Goal: Find specific page/section

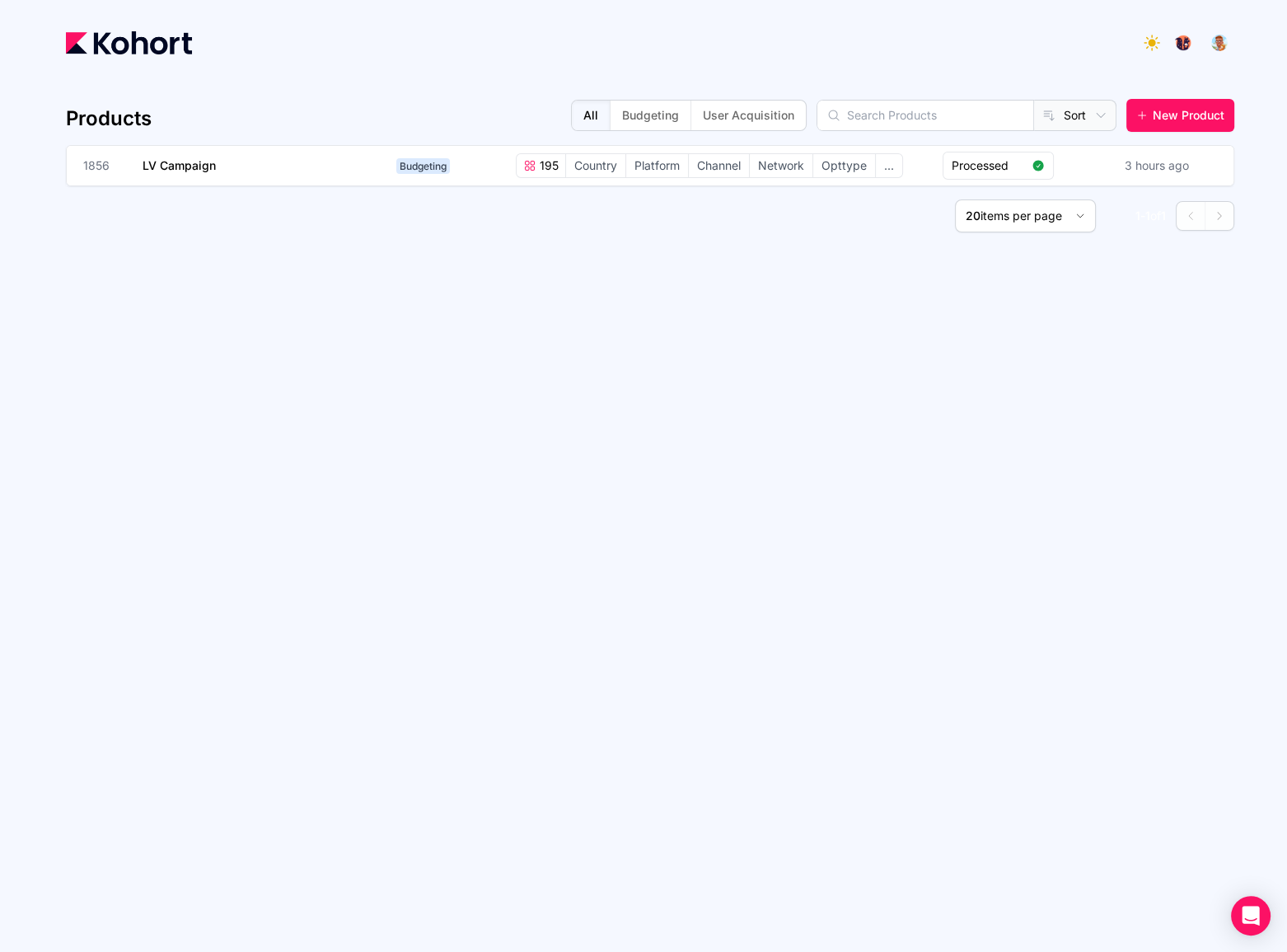
click at [868, 116] on input "text" at bounding box center [926, 115] width 216 height 30
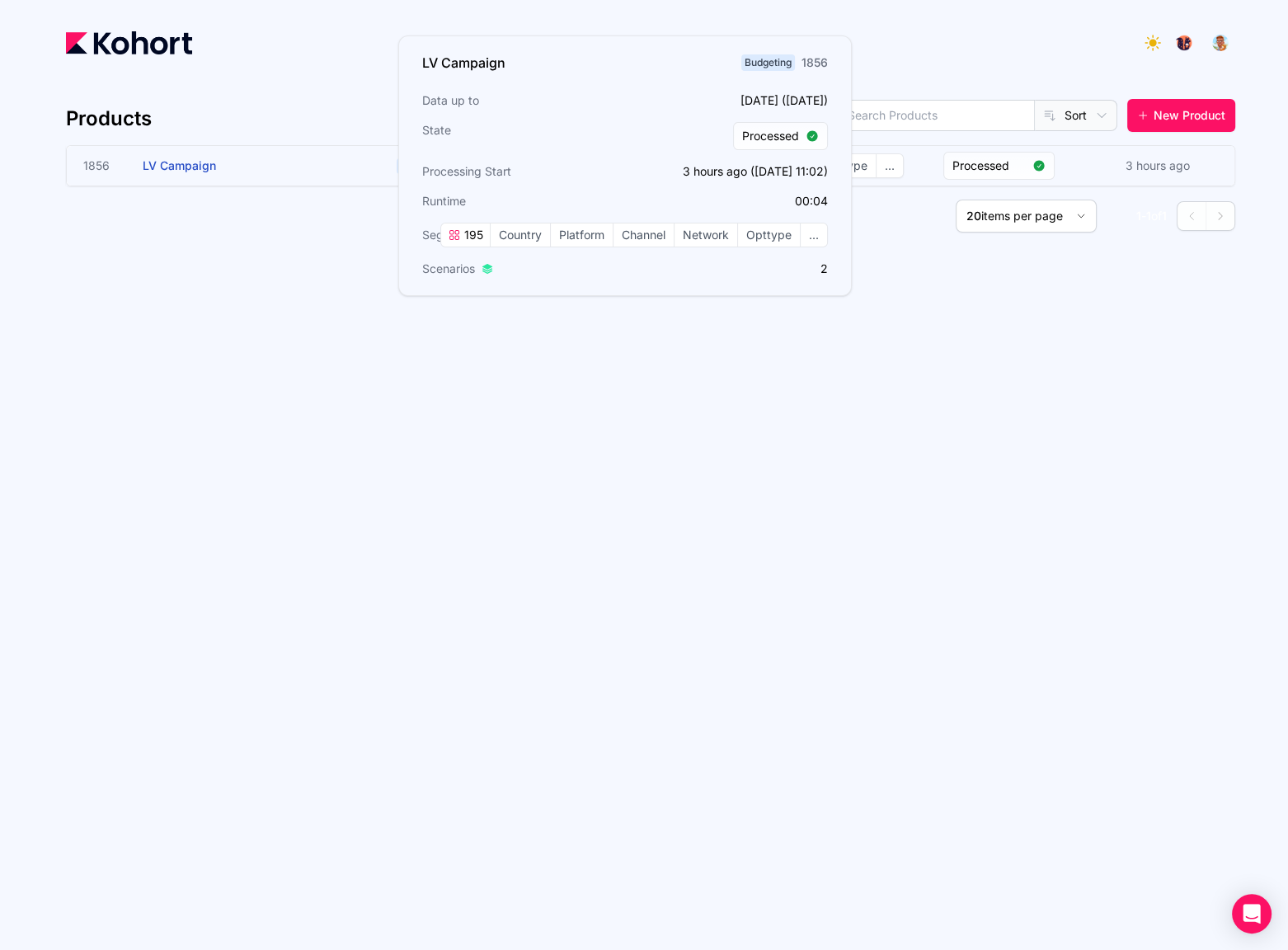
click at [264, 149] on h3 "LV Campaign" at bounding box center [267, 166] width 248 height 40
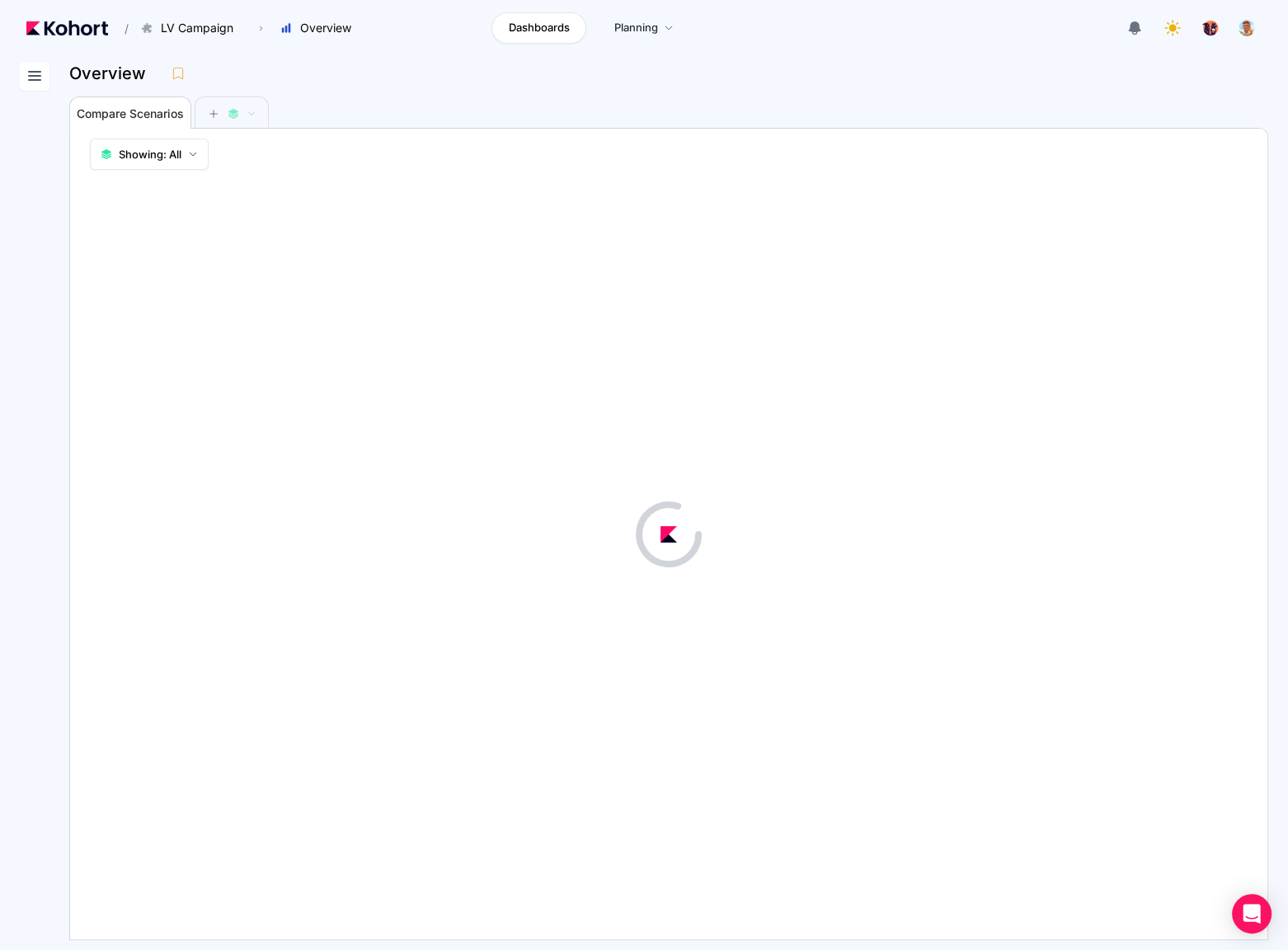
click at [31, 75] on icon at bounding box center [35, 76] width 20 height 20
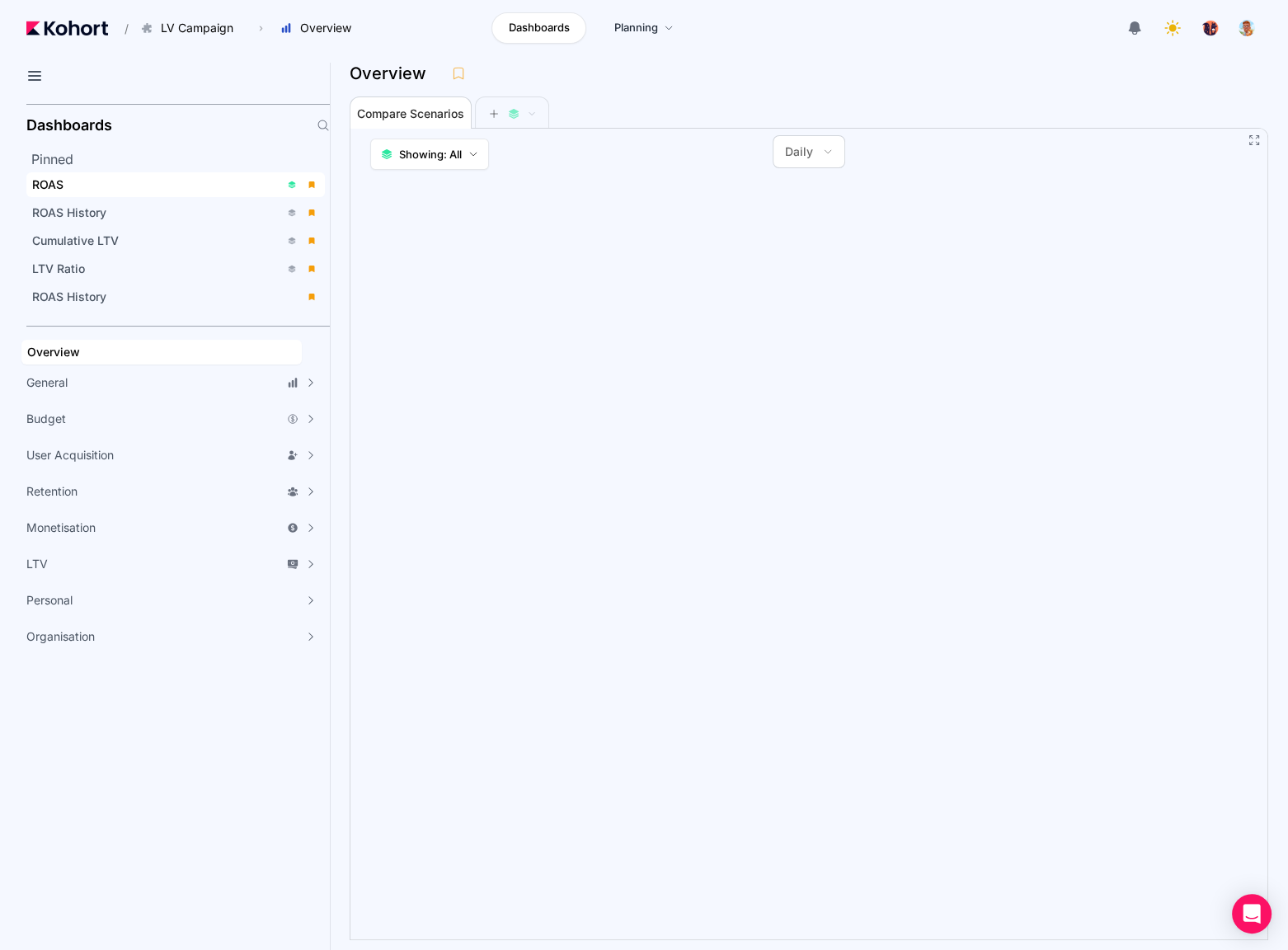
click at [102, 184] on div "ROAS" at bounding box center [156, 185] width 248 height 17
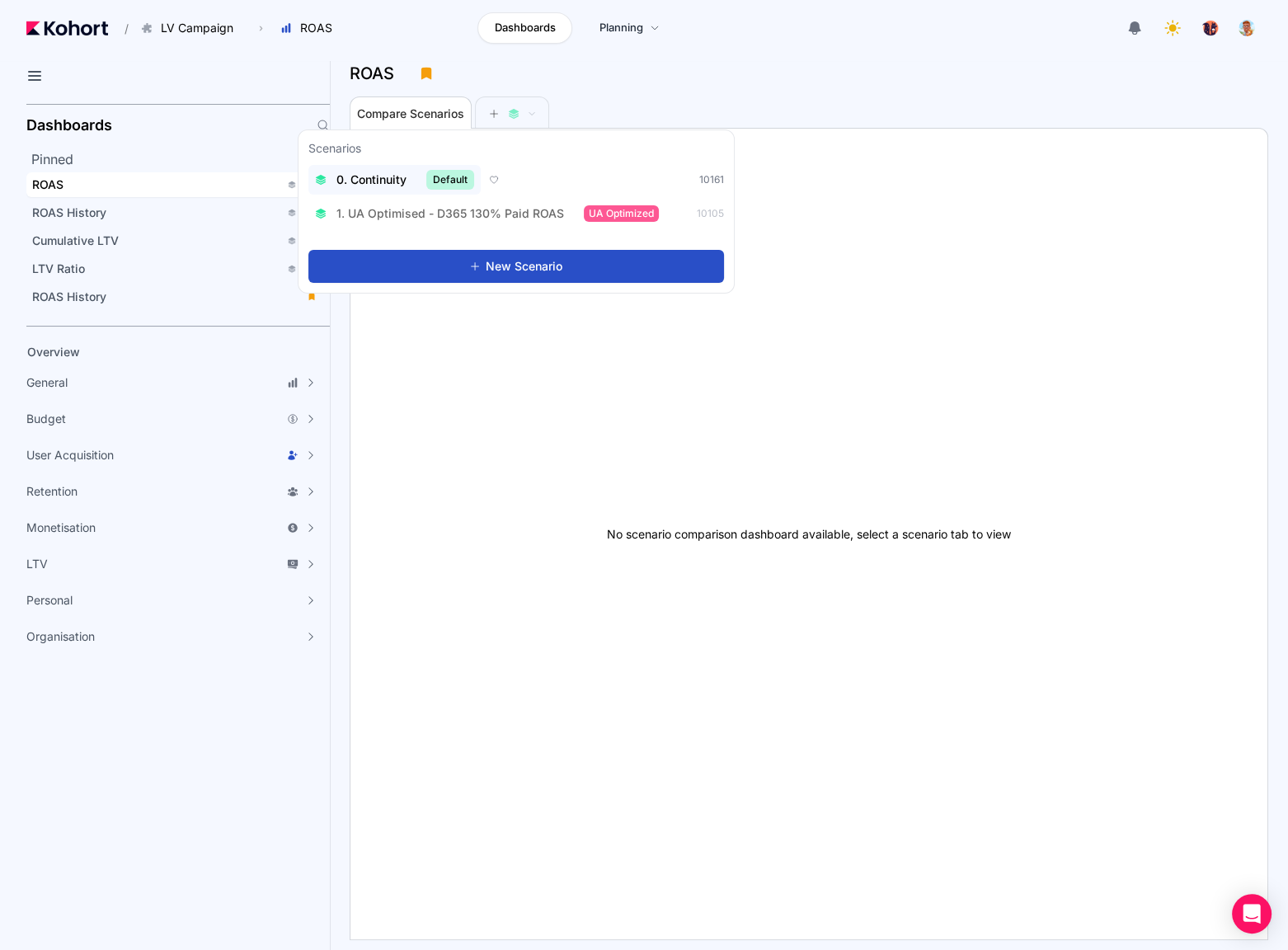
click at [404, 173] on span "0. Continuity" at bounding box center [372, 180] width 70 height 17
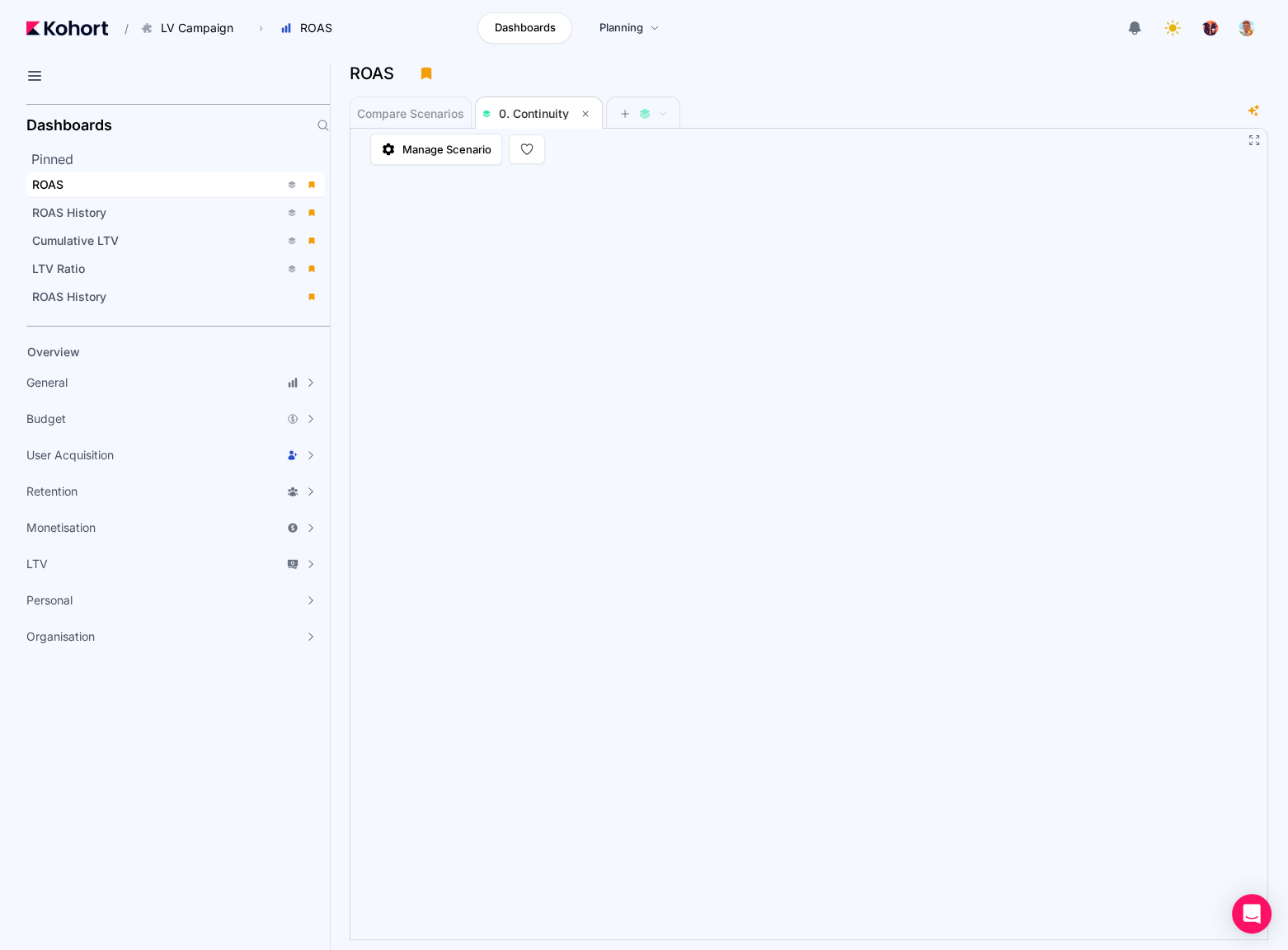
click at [824, 77] on div "ROAS" at bounding box center [803, 73] width 906 height 25
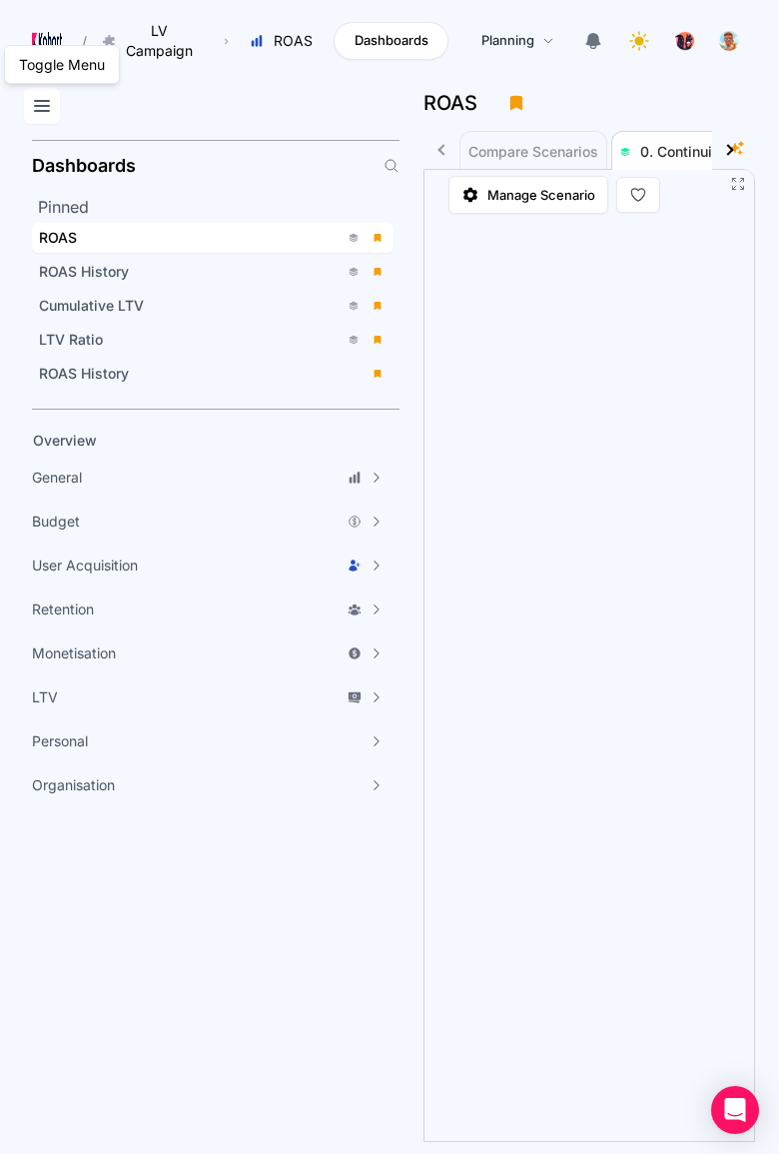
click at [40, 106] on icon at bounding box center [42, 106] width 14 height 10
